Goal: Transaction & Acquisition: Purchase product/service

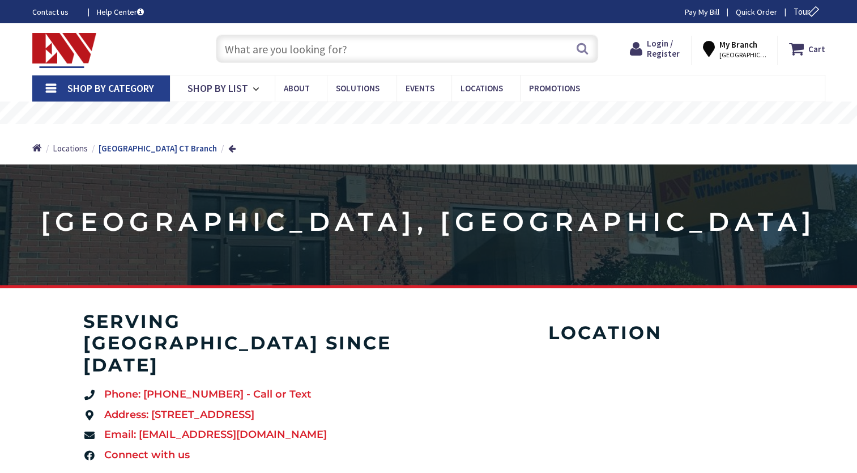
click at [304, 45] on input "text" at bounding box center [407, 49] width 383 height 28
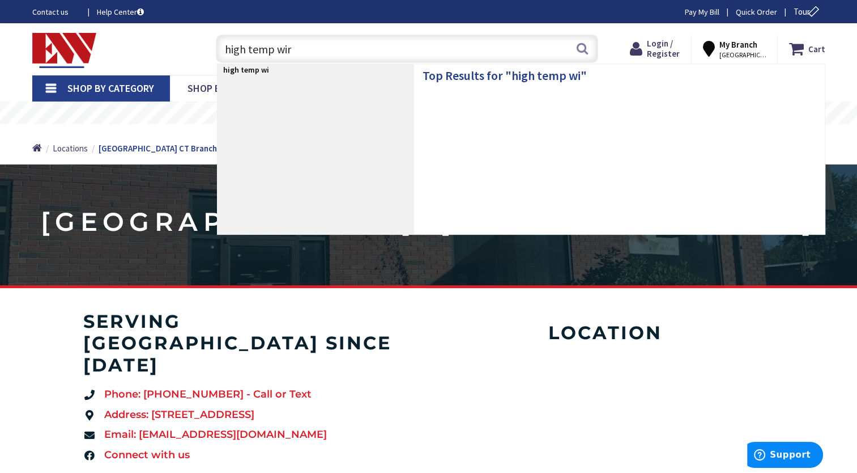
type input "high temp wire"
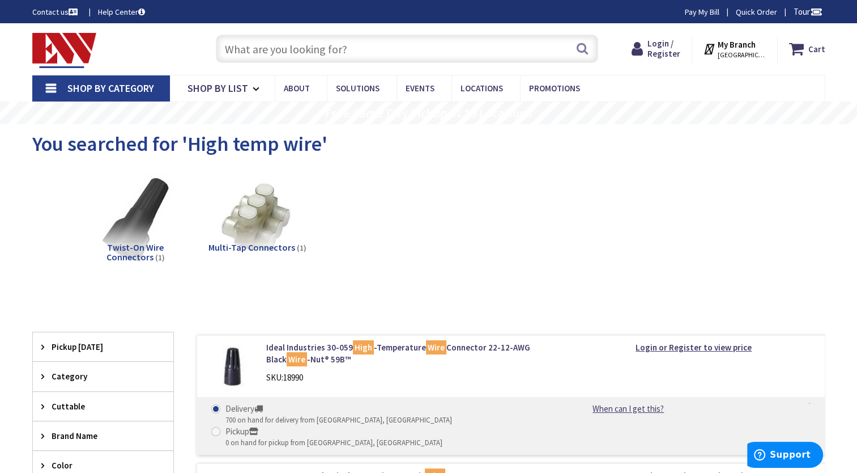
click at [316, 51] on input "text" at bounding box center [407, 49] width 383 height 28
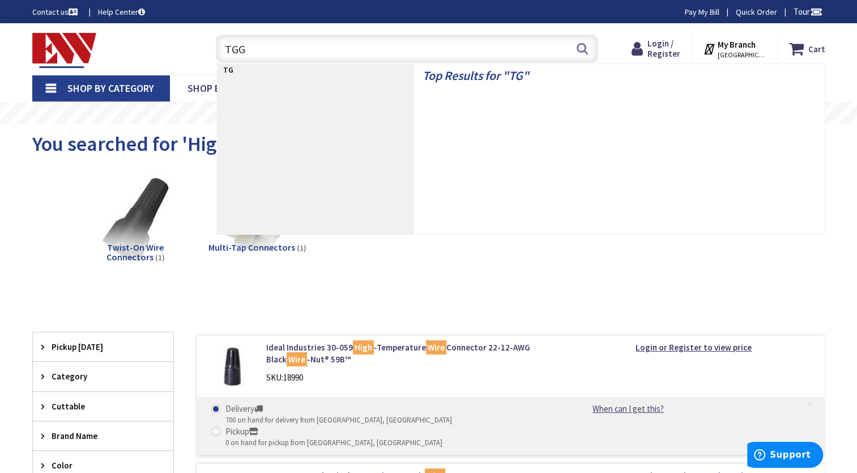
type input "TGGT"
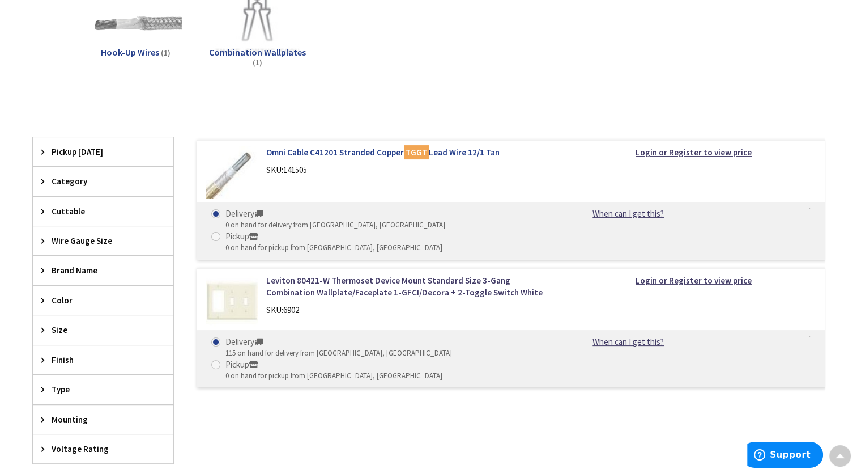
scroll to position [113, 0]
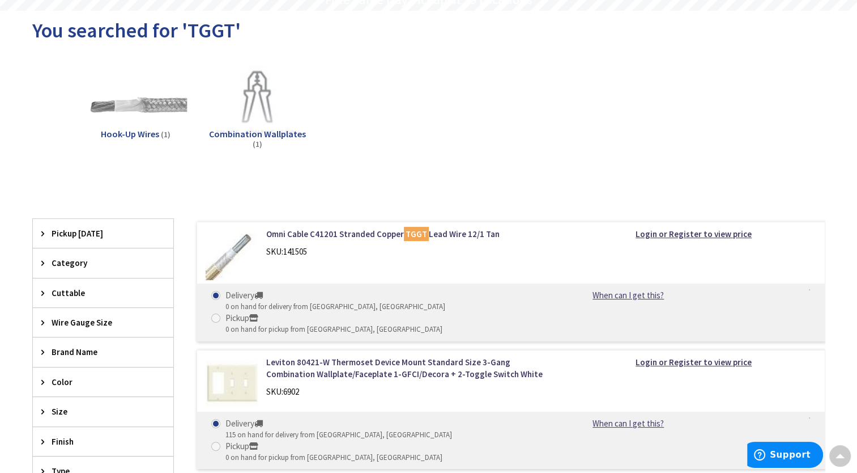
click at [123, 125] on img at bounding box center [135, 105] width 103 height 103
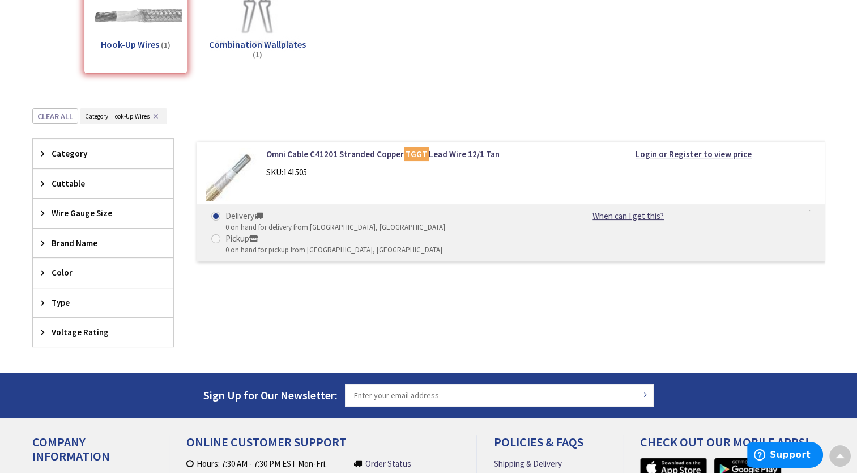
scroll to position [197, 0]
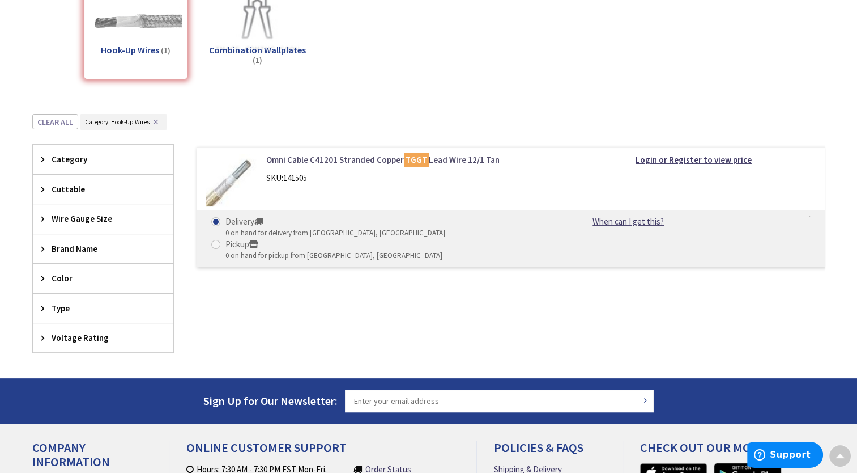
click at [334, 160] on link "Omni Cable C41201 Stranded Copper TGGT Lead Wire 12/1 Tan" at bounding box center [410, 160] width 288 height 12
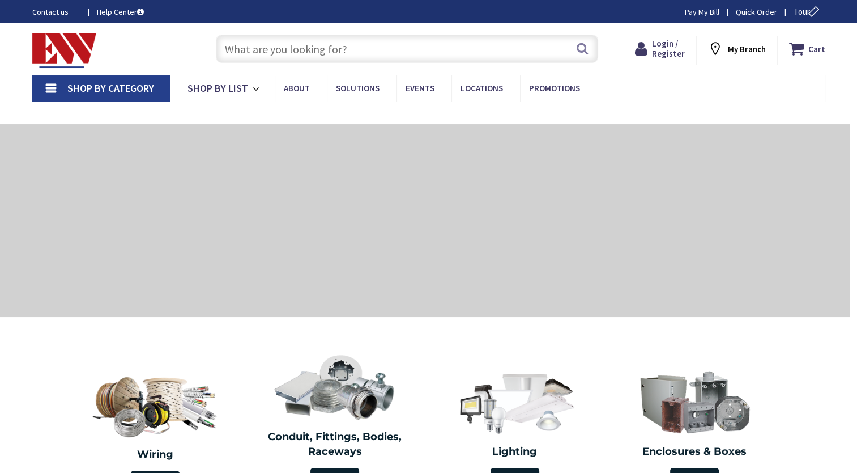
click at [289, 49] on input "text" at bounding box center [407, 49] width 383 height 28
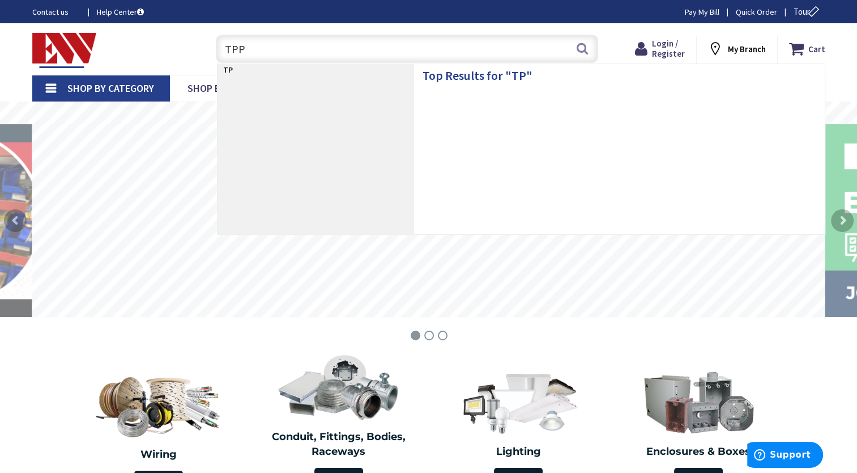
type input "TPPC"
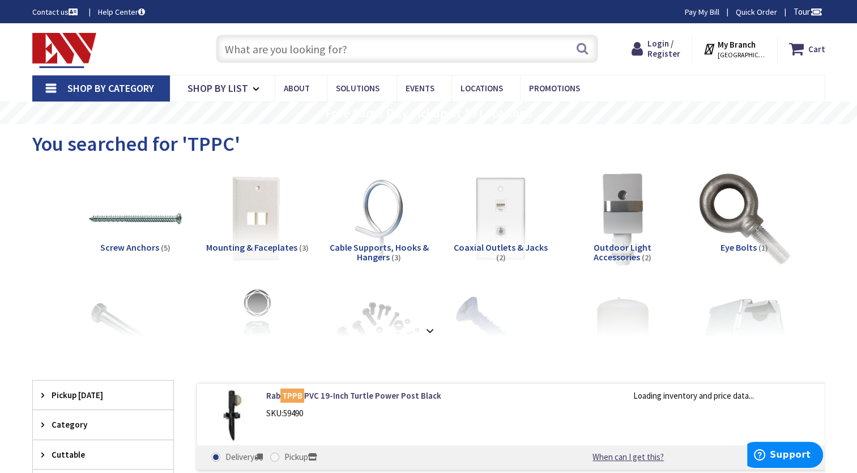
click at [326, 42] on input "text" at bounding box center [407, 49] width 383 height 28
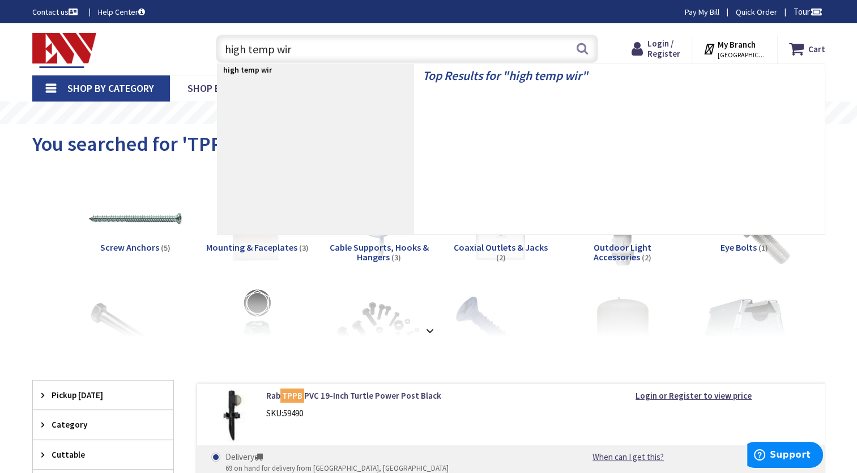
type input "high temp wire"
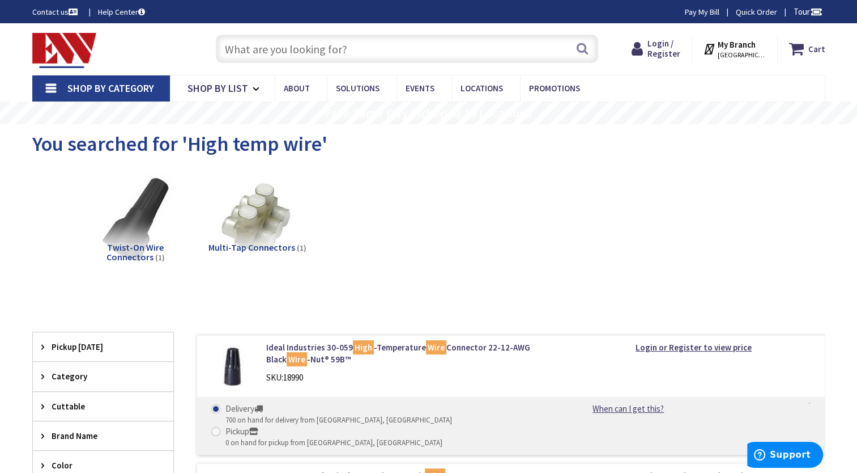
click at [335, 42] on input "text" at bounding box center [407, 49] width 383 height 28
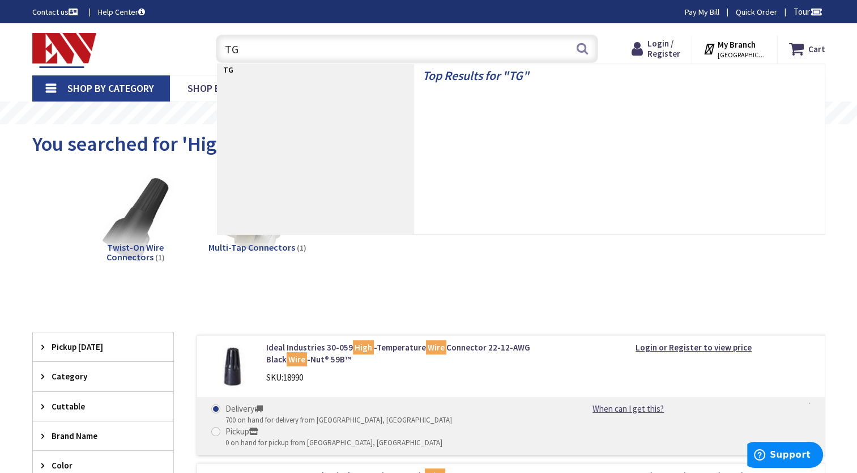
type input "TGG"
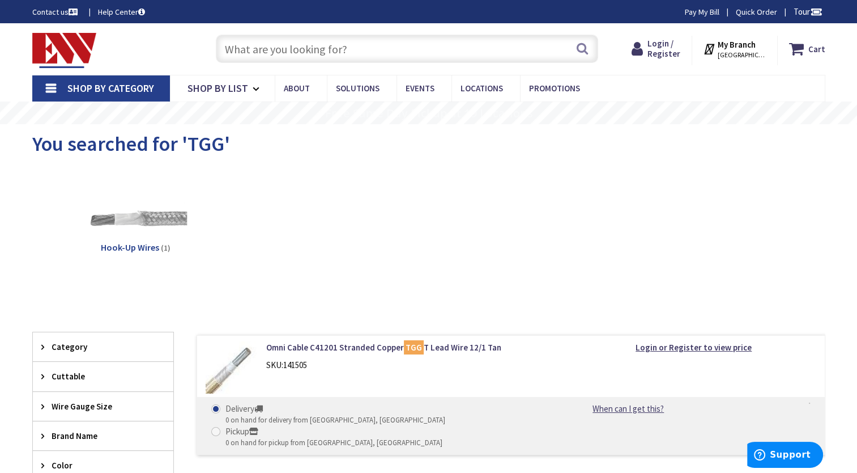
click at [132, 238] on img at bounding box center [135, 218] width 103 height 103
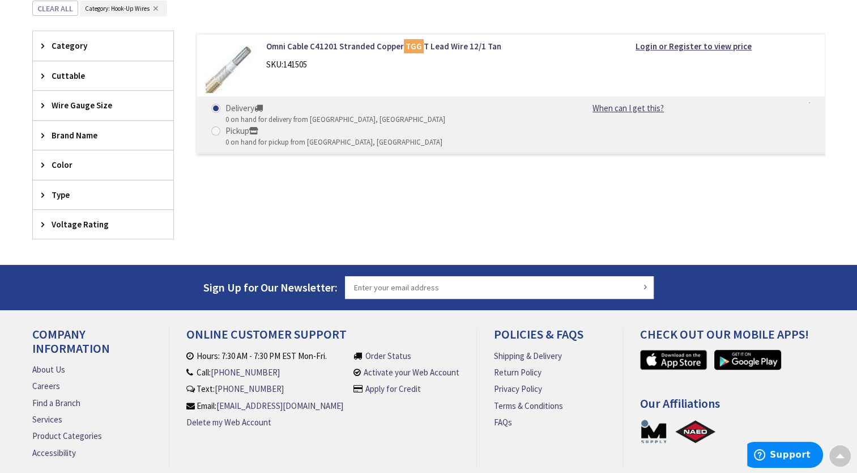
scroll to position [197, 0]
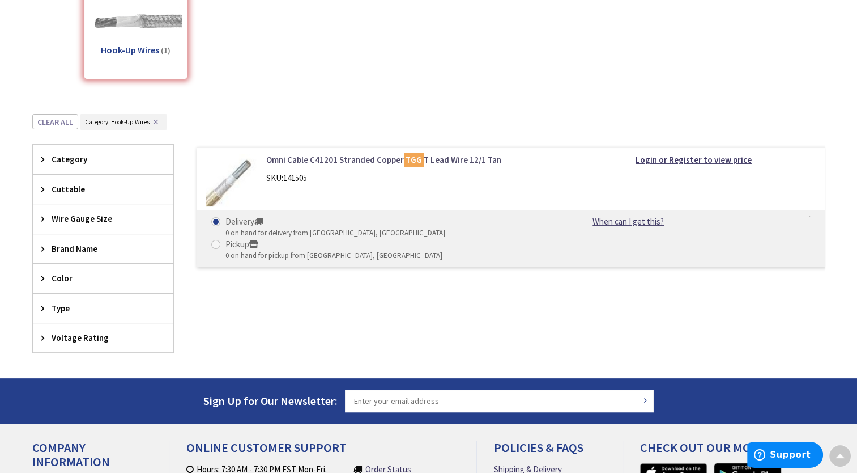
click at [356, 160] on link "Omni Cable C41201 Stranded Copper TGG T Lead Wire 12/1 Tan" at bounding box center [410, 160] width 288 height 12
